Goal: Task Accomplishment & Management: Manage account settings

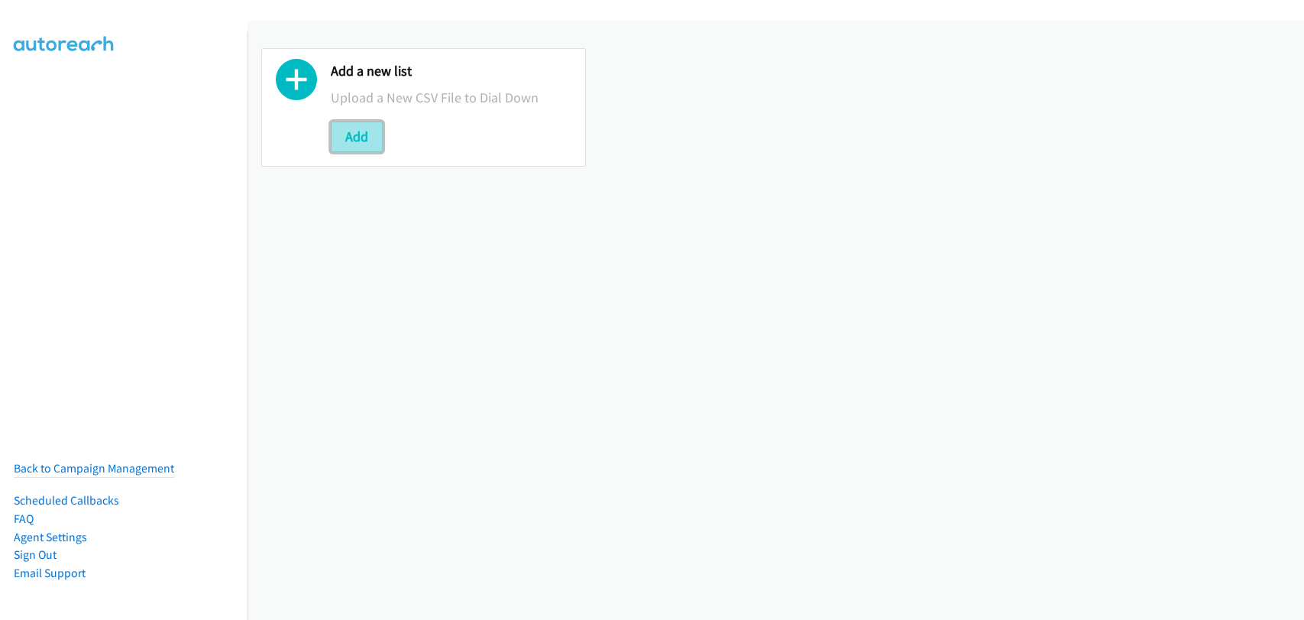
click at [362, 141] on button "Add" at bounding box center [357, 136] width 52 height 31
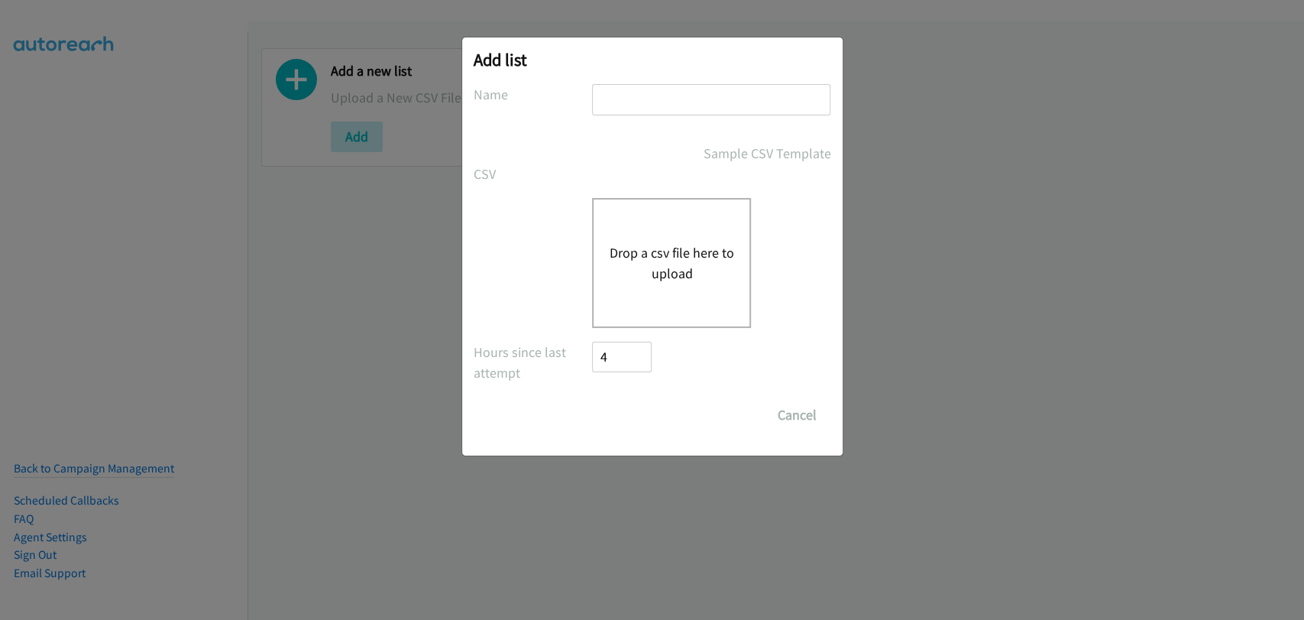
click at [742, 102] on input "text" at bounding box center [711, 99] width 238 height 31
type input "Morning Camp"
click at [703, 251] on button "Drop a csv file here to upload" at bounding box center [671, 262] width 125 height 41
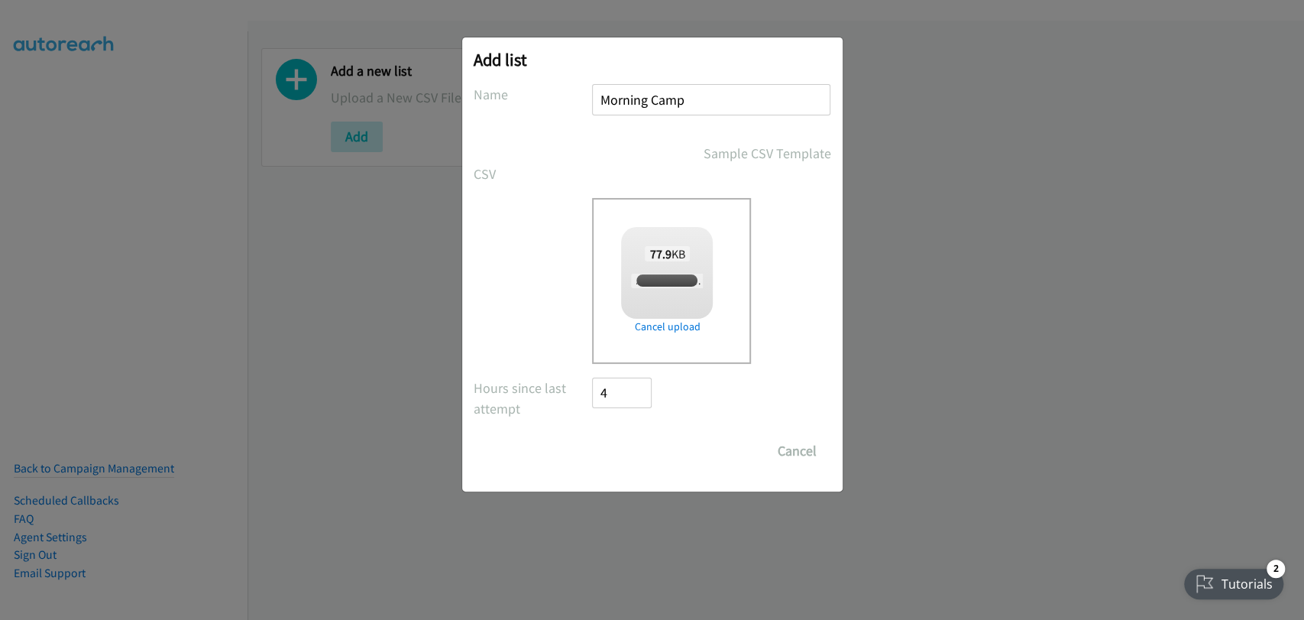
checkbox input "true"
click at [636, 460] on input "Save List" at bounding box center [633, 450] width 80 height 31
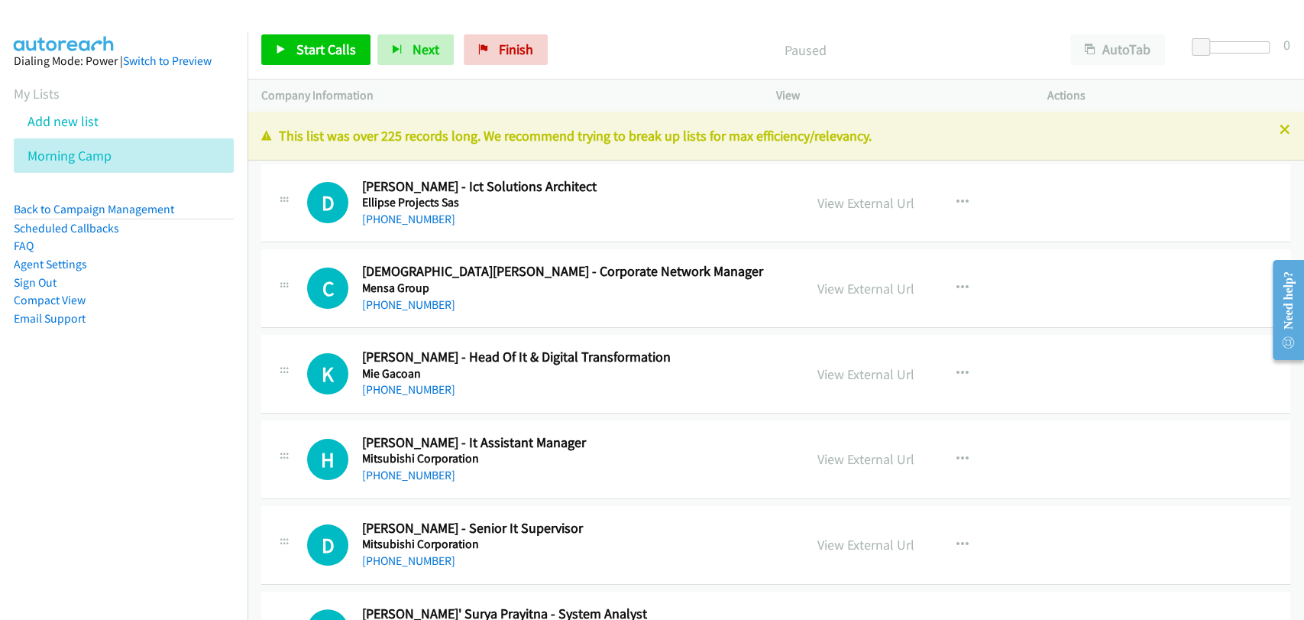
drag, startPoint x: 1186, startPoint y: 160, endPoint x: 1227, endPoint y: 185, distance: 48.3
click at [1222, 181] on div "[PHONE_NUMBER] Call failed - Please reload the list and try again This list was…" at bounding box center [776, 366] width 1057 height 508
click at [854, 53] on p "Paused" at bounding box center [805, 50] width 474 height 21
